Goal: Task Accomplishment & Management: Use online tool/utility

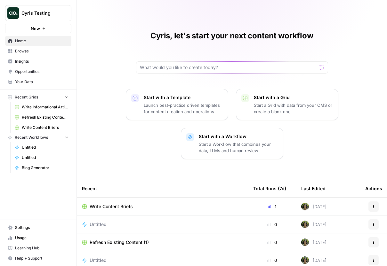
click at [26, 107] on span "Write Informational Articles" at bounding box center [45, 107] width 47 height 6
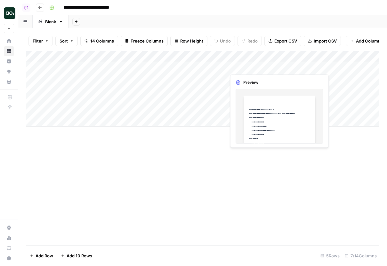
click at [244, 67] on div "Add Column" at bounding box center [203, 89] width 354 height 76
click at [267, 66] on div "Add Column" at bounding box center [203, 89] width 354 height 76
click at [200, 69] on div "Add Column" at bounding box center [203, 89] width 354 height 76
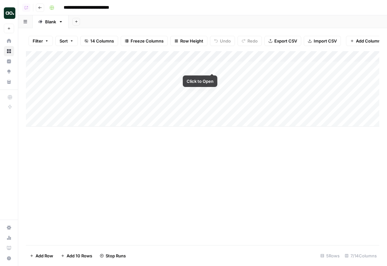
click at [212, 65] on div "Add Column" at bounding box center [203, 89] width 354 height 76
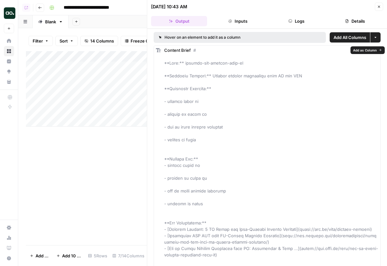
click at [100, 131] on div "Add Column" at bounding box center [86, 148] width 121 height 194
click at [78, 150] on div "Add Column" at bounding box center [86, 148] width 121 height 194
click at [78, 98] on div "Add Column" at bounding box center [86, 89] width 121 height 76
click at [267, 22] on button "Logs" at bounding box center [297, 21] width 56 height 10
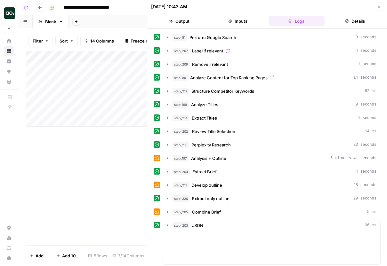
click at [267, 24] on button "Details" at bounding box center [355, 21] width 56 height 10
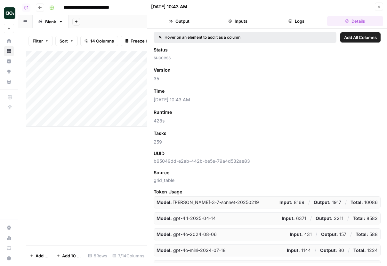
click at [267, 7] on button "Close" at bounding box center [379, 7] width 8 height 8
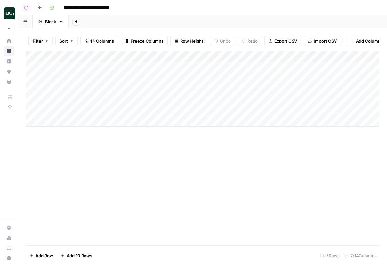
click at [254, 68] on div "Add Column" at bounding box center [203, 89] width 354 height 76
click at [267, 66] on div "Add Column" at bounding box center [203, 89] width 354 height 76
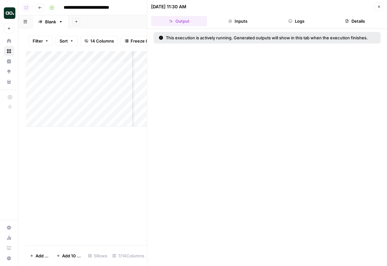
click at [53, 65] on div "Add Column" at bounding box center [86, 89] width 121 height 76
click at [267, 4] on button "Close" at bounding box center [379, 7] width 8 height 8
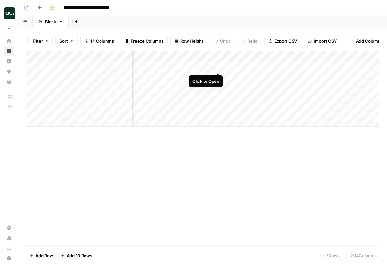
click at [218, 67] on div "Add Column" at bounding box center [203, 89] width 354 height 76
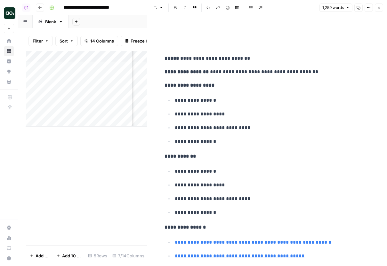
click at [116, 72] on div "Add Column" at bounding box center [86, 89] width 121 height 76
